Goal: Task Accomplishment & Management: Use online tool/utility

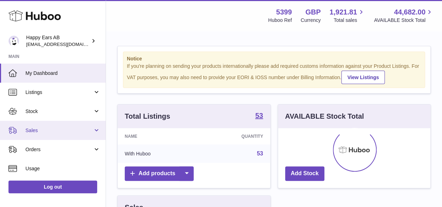
scroll to position [110, 153]
click at [31, 129] on span "Sales" at bounding box center [58, 130] width 67 height 7
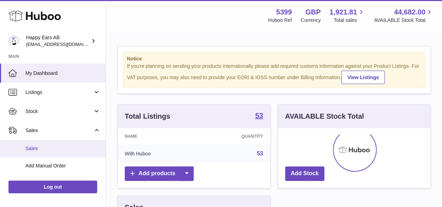
click at [32, 142] on link "Sales" at bounding box center [53, 148] width 106 height 17
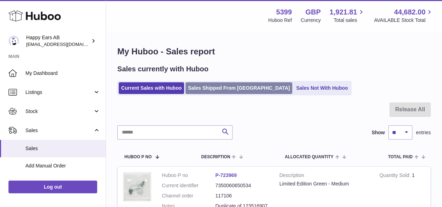
click at [218, 85] on link "Sales Shipped From [GEOGRAPHIC_DATA]" at bounding box center [238, 88] width 107 height 12
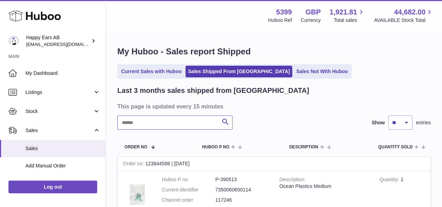
click at [149, 122] on input "text" at bounding box center [174, 123] width 115 height 14
paste input "*******"
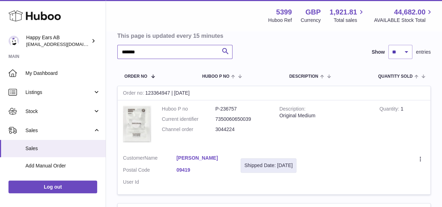
scroll to position [71, 0]
type input "*******"
click at [423, 163] on td "Create a ticket Duplicate Order" at bounding box center [366, 171] width 129 height 45
click at [418, 159] on icon at bounding box center [421, 159] width 8 height 7
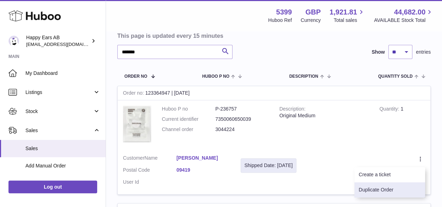
click at [390, 187] on li "Duplicate Order" at bounding box center [389, 189] width 71 height 15
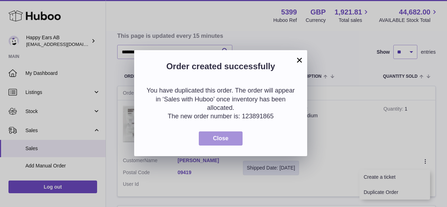
click at [224, 138] on span "Close" at bounding box center [221, 138] width 16 height 6
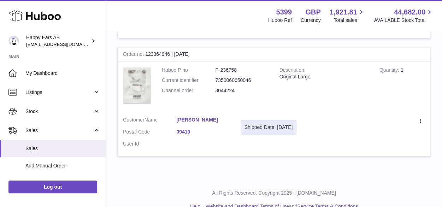
scroll to position [242, 0]
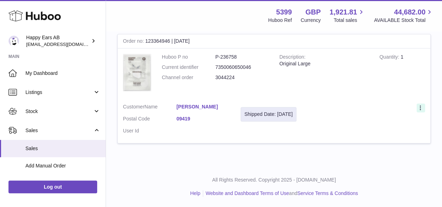
click at [417, 107] on div at bounding box center [420, 107] width 8 height 9
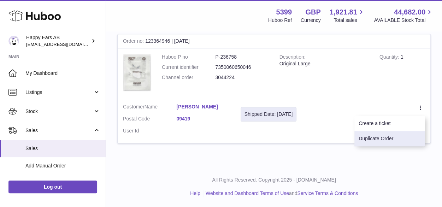
click at [397, 136] on li "Duplicate Order" at bounding box center [389, 138] width 71 height 15
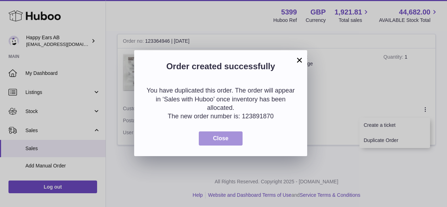
click at [207, 141] on button "Close" at bounding box center [221, 138] width 44 height 14
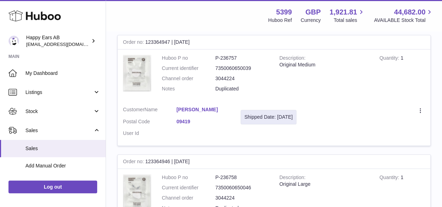
scroll to position [0, 0]
